Goal: Check status: Check status

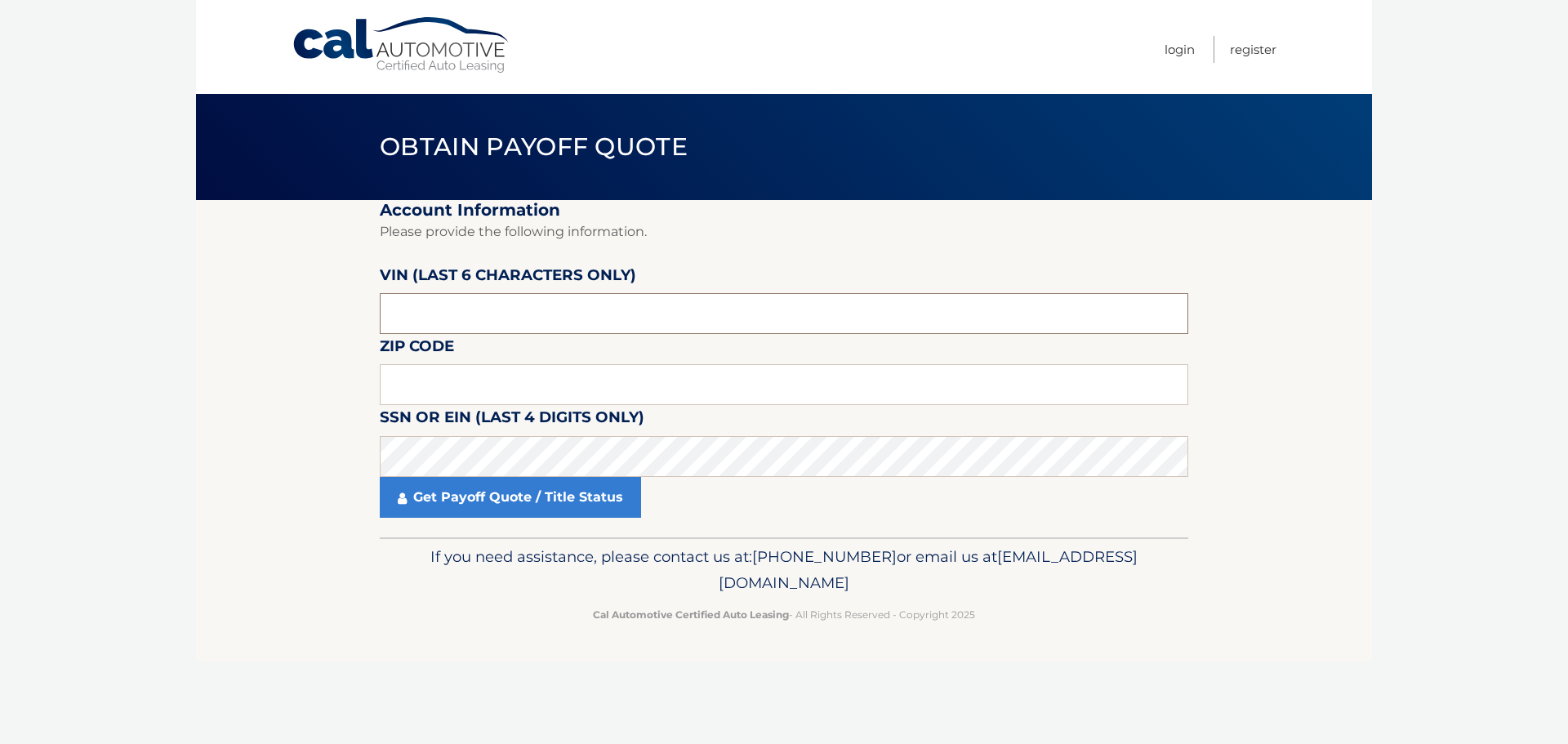
click at [467, 317] on input "text" at bounding box center [784, 313] width 809 height 41
click at [504, 319] on input "text" at bounding box center [784, 313] width 809 height 41
type input "181539"
click at [471, 391] on input "text" at bounding box center [784, 384] width 809 height 41
click at [424, 388] on input "19" at bounding box center [784, 384] width 809 height 41
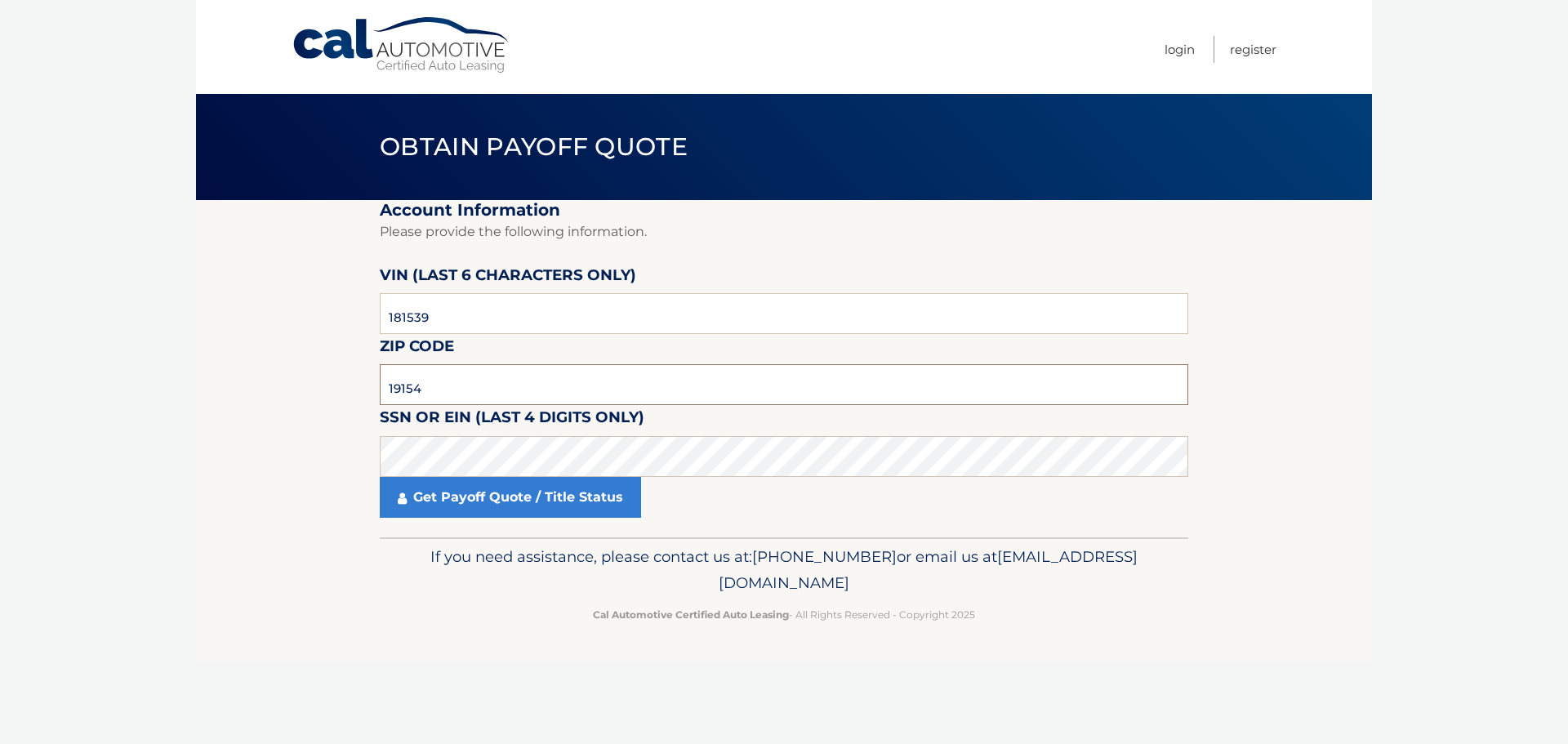
type input "19154"
click at [249, 408] on section "Account Information Please provide the following information. [PERSON_NAME] (la…" at bounding box center [784, 368] width 1176 height 337
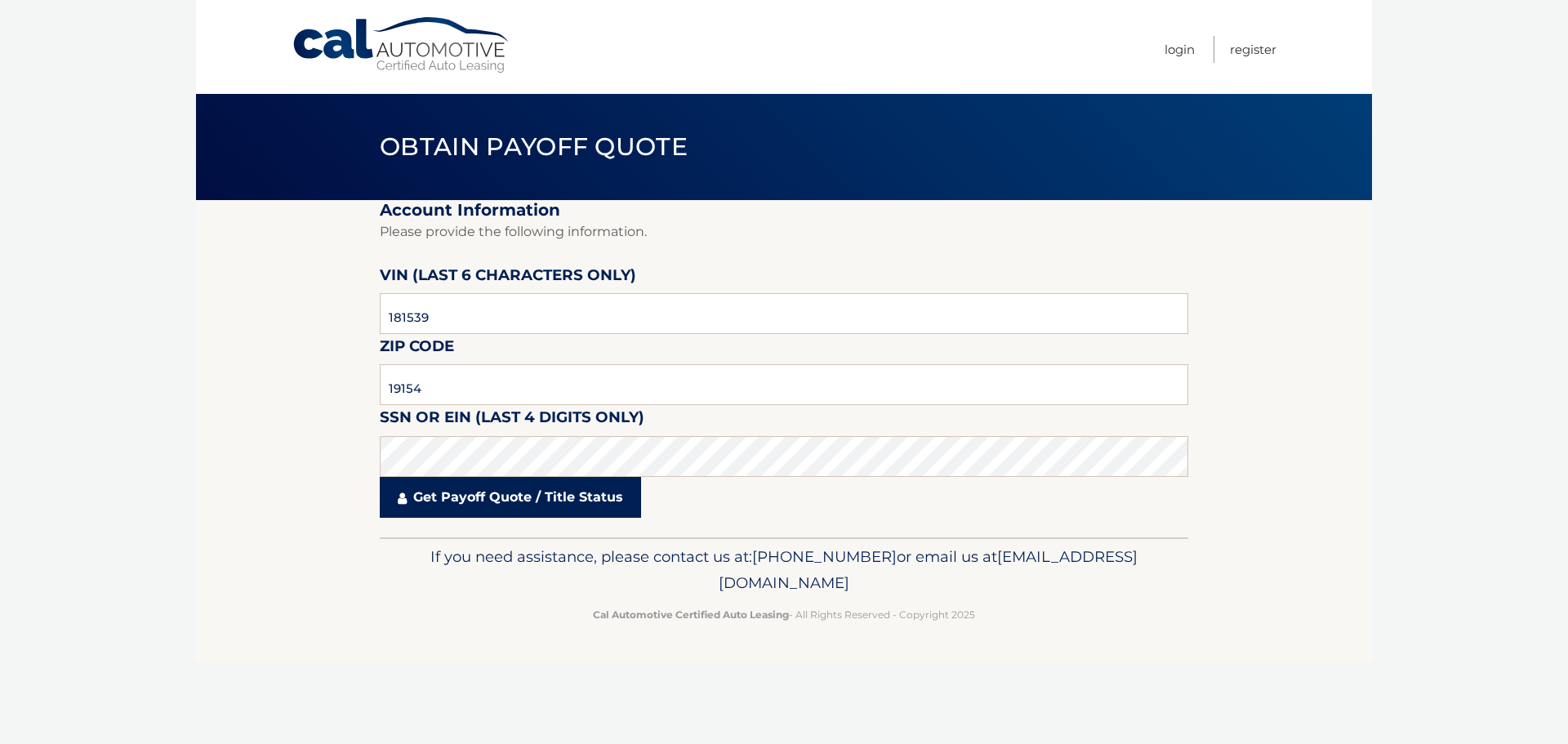
drag, startPoint x: 555, startPoint y: 483, endPoint x: 538, endPoint y: 497, distance: 22.0
click at [547, 489] on link "Get Payoff Quote / Title Status" at bounding box center [511, 496] width 261 height 41
click at [530, 502] on link "Get Payoff Quote / Title Status" at bounding box center [511, 496] width 261 height 41
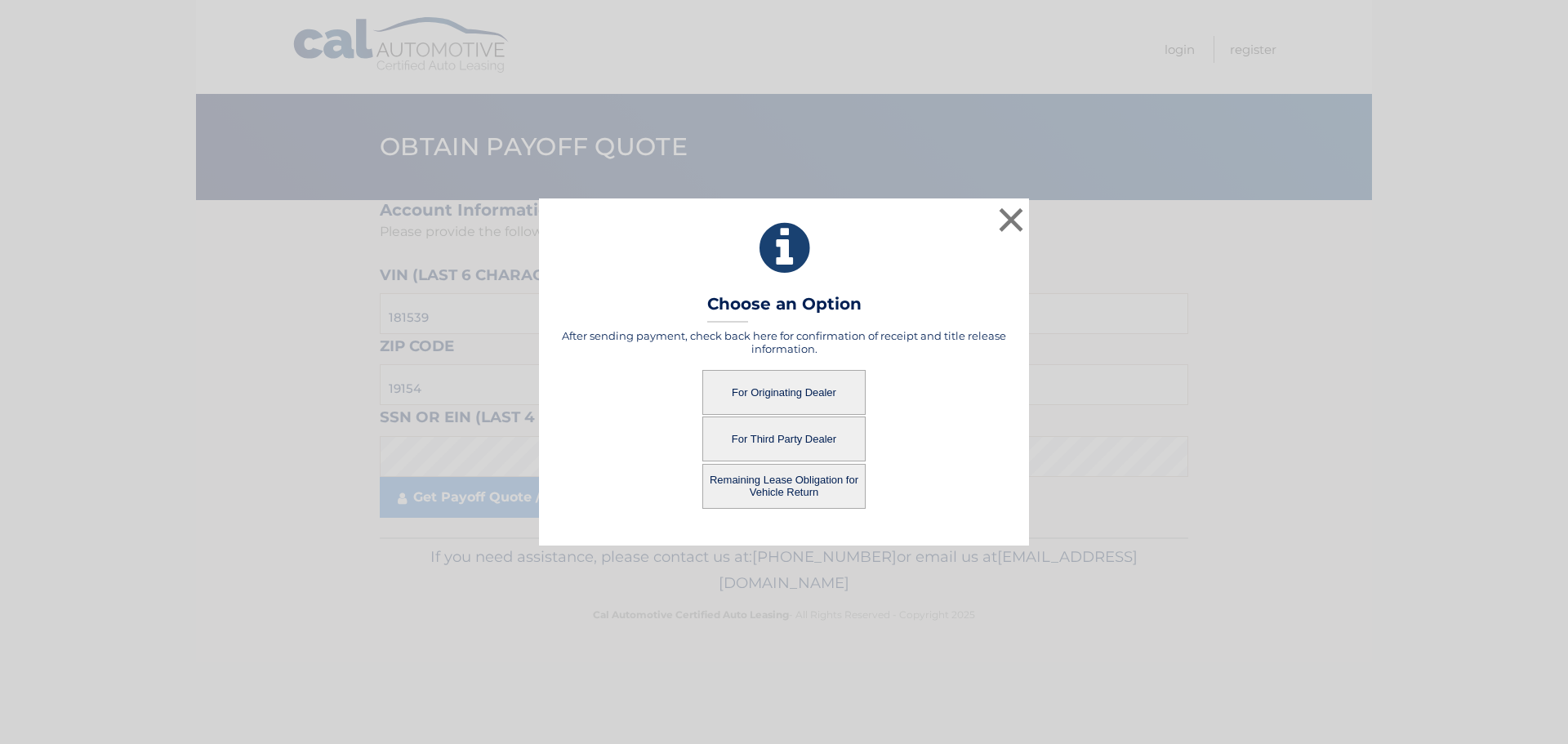
click at [765, 393] on button "For Originating Dealer" at bounding box center [784, 393] width 163 height 45
click at [774, 392] on button "For Originating Dealer" at bounding box center [784, 393] width 163 height 45
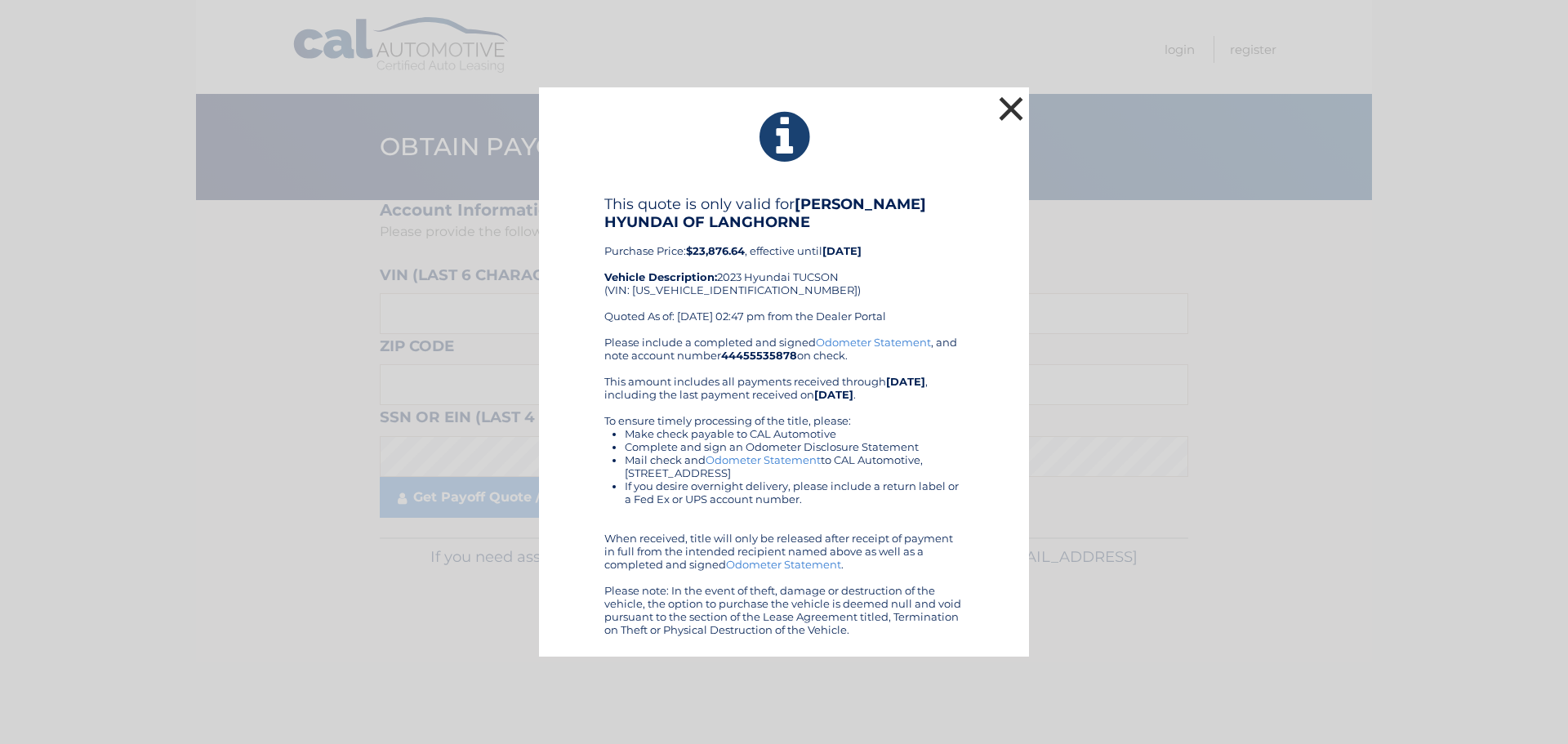
click at [1011, 101] on button "×" at bounding box center [1011, 108] width 32 height 32
